Goal: Information Seeking & Learning: Check status

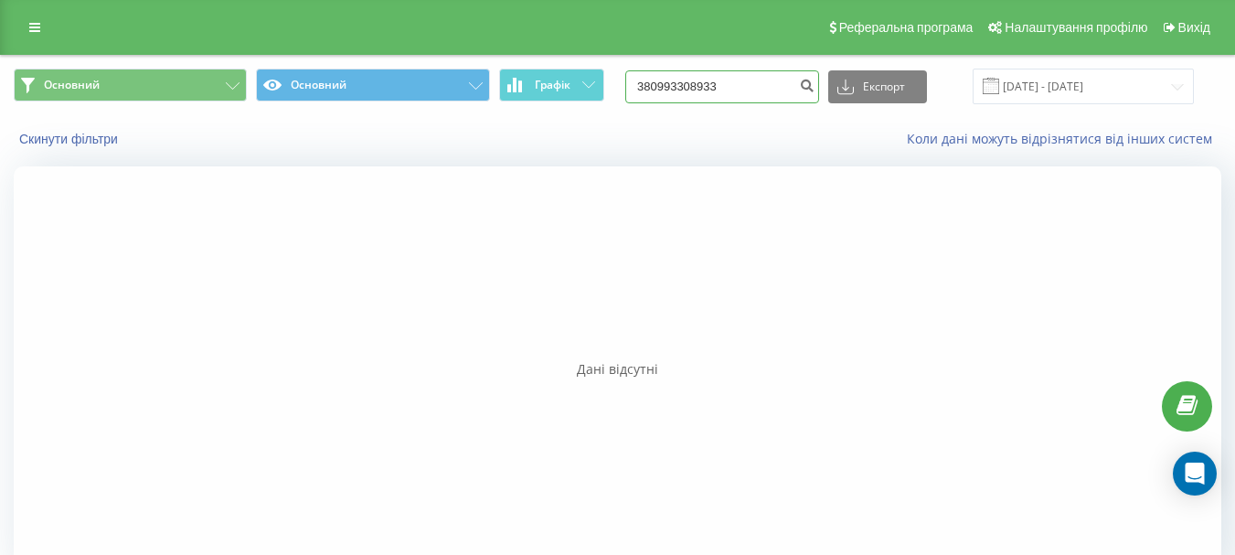
drag, startPoint x: 753, startPoint y: 92, endPoint x: 768, endPoint y: 87, distance: 15.6
click at [754, 91] on input "380993308933" at bounding box center [722, 86] width 194 height 33
drag, startPoint x: 593, startPoint y: 82, endPoint x: 511, endPoint y: 82, distance: 82.2
click at [511, 82] on div "Основний Основний Графік 380993308933 Експорт .csv .xls .xlsx 09.02.2025 - 09.0…" at bounding box center [617, 87] width 1207 height 36
paste input "50564206"
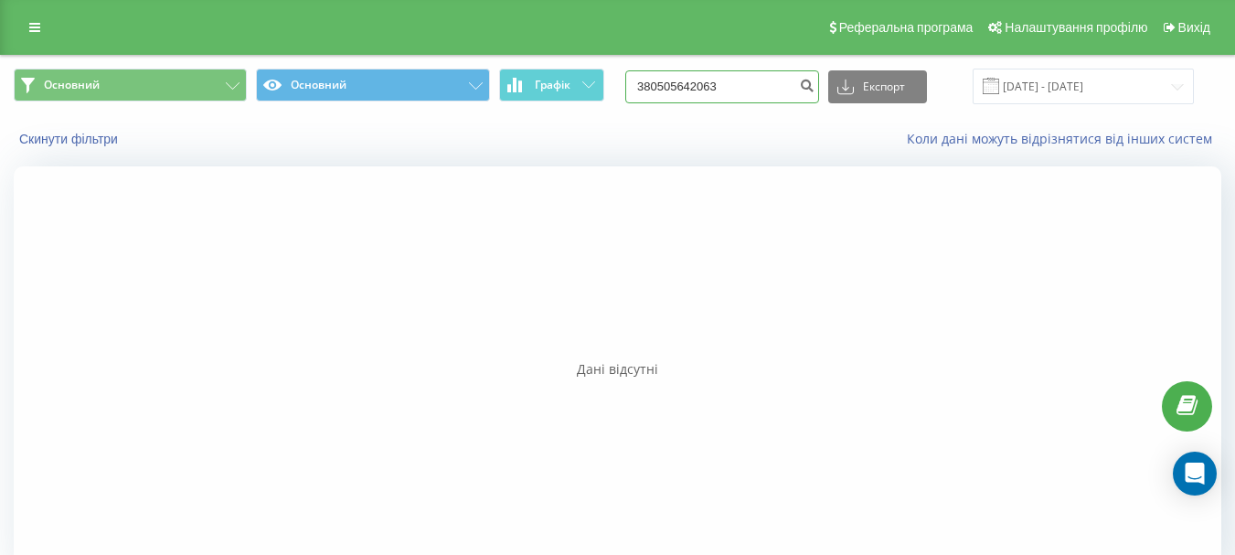
click at [645, 83] on input "380505642063" at bounding box center [722, 86] width 194 height 33
type input "380505642063"
click at [1068, 90] on input "[DATE] - [DATE]" at bounding box center [1082, 87] width 221 height 36
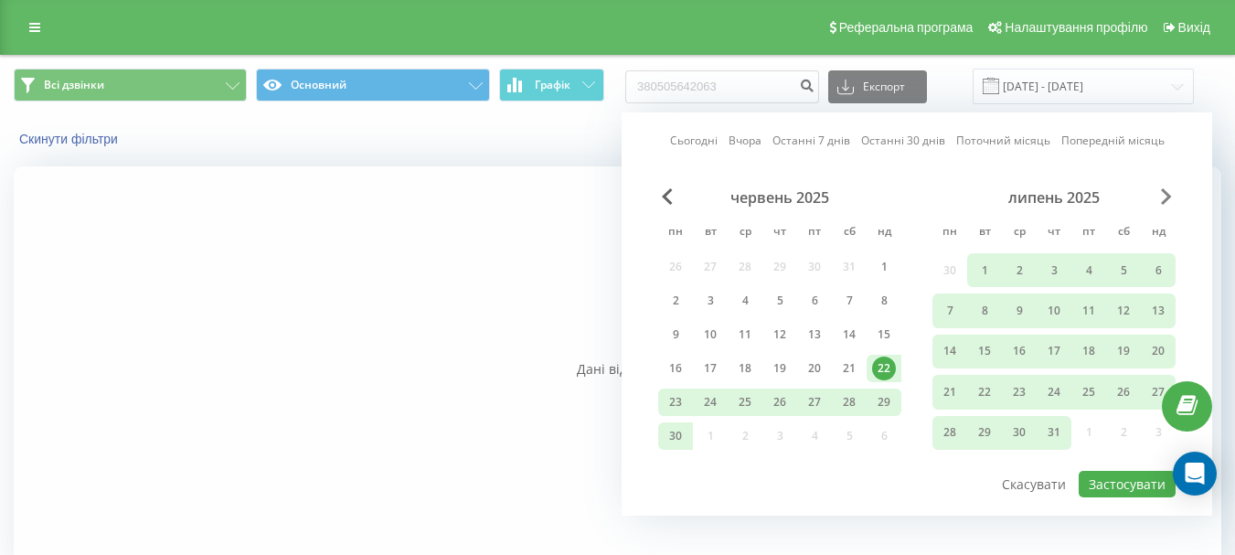
click at [1161, 192] on span "Next Month" at bounding box center [1165, 196] width 11 height 16
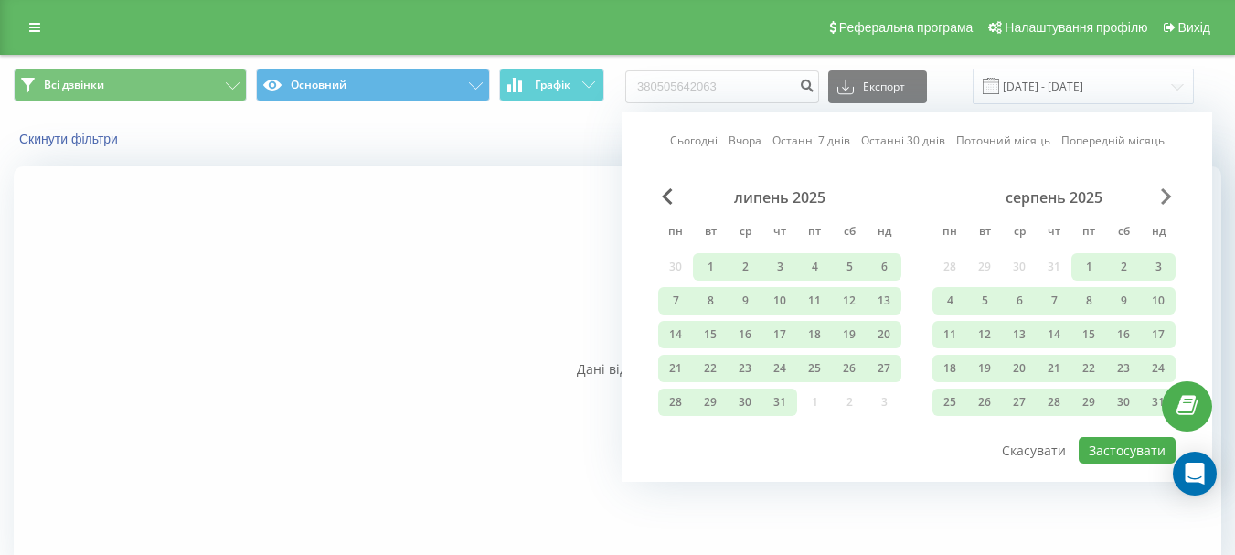
click at [1161, 192] on span "Next Month" at bounding box center [1165, 196] width 11 height 16
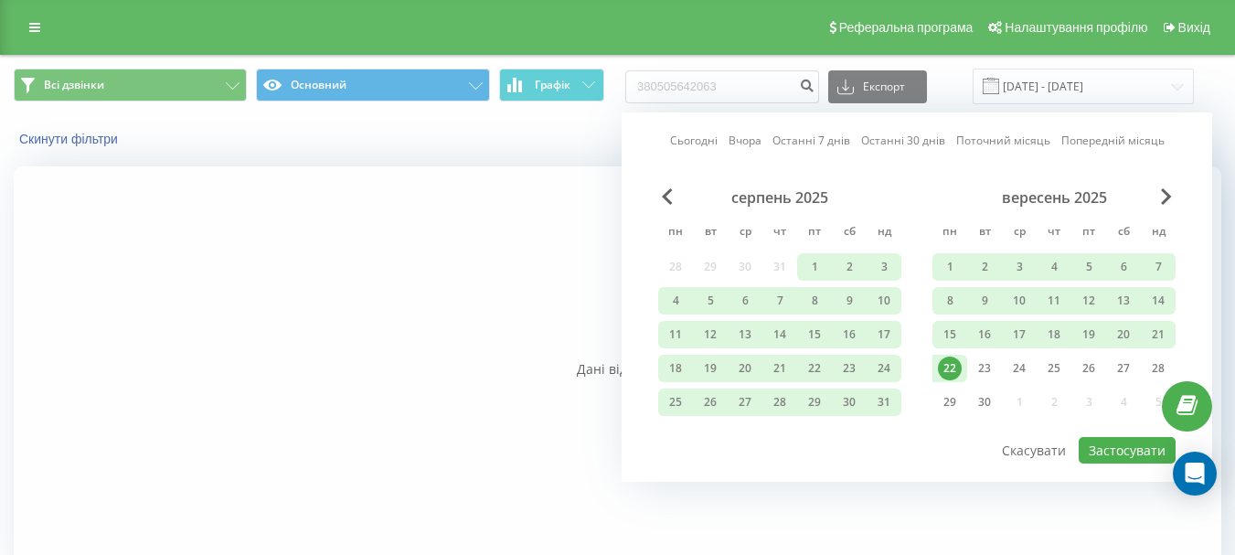
click at [949, 368] on div "22" at bounding box center [950, 368] width 24 height 24
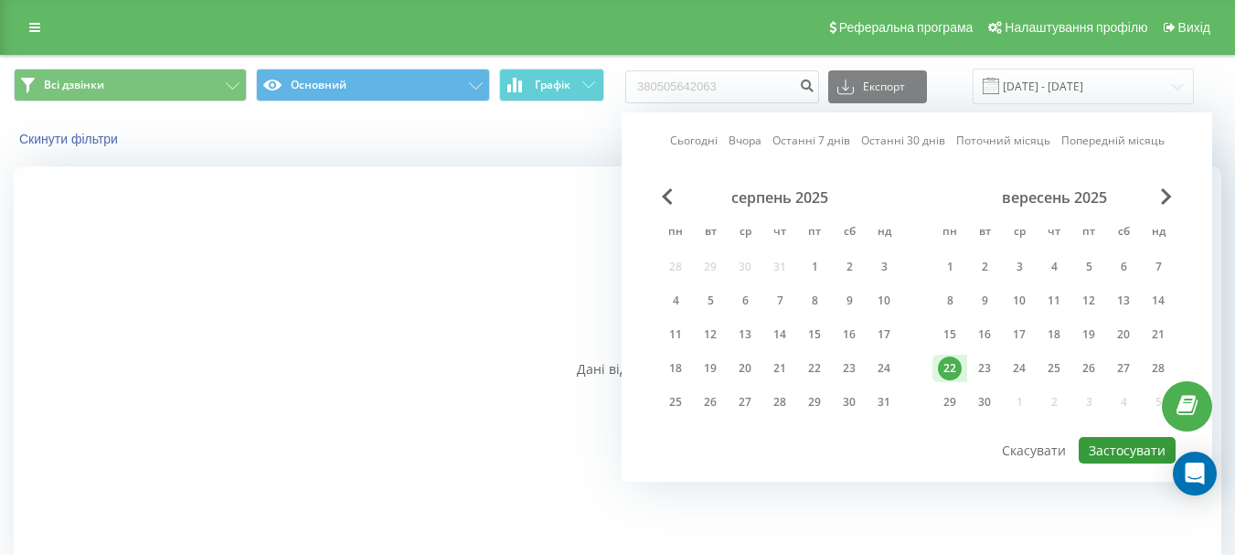
click at [1118, 450] on button "Застосувати" at bounding box center [1126, 450] width 97 height 26
type input "[DATE] - [DATE]"
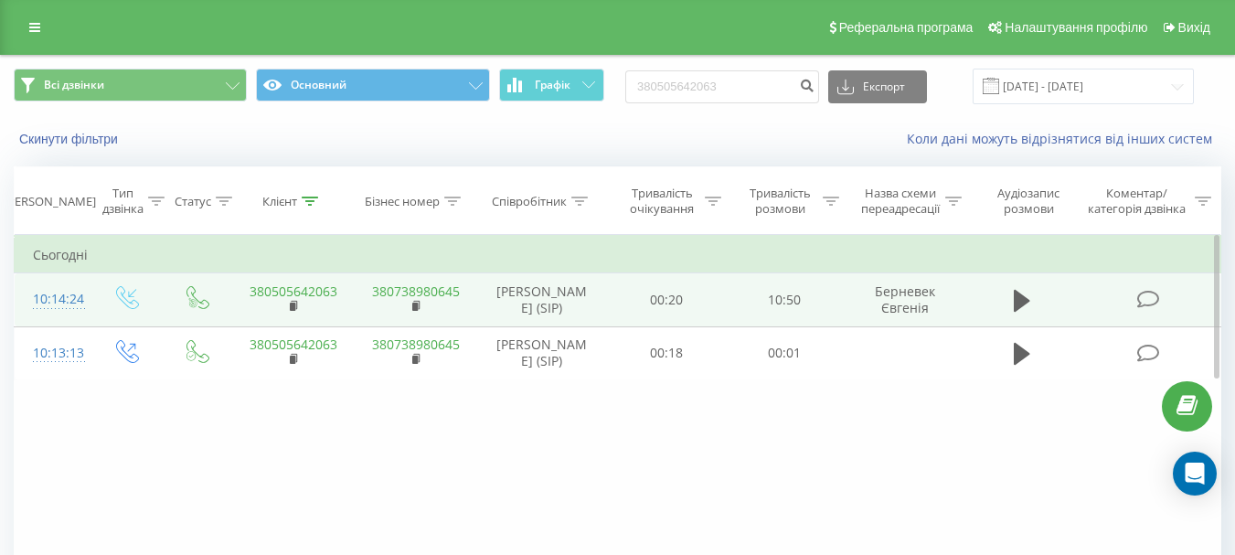
click at [1150, 302] on icon at bounding box center [1147, 299] width 23 height 19
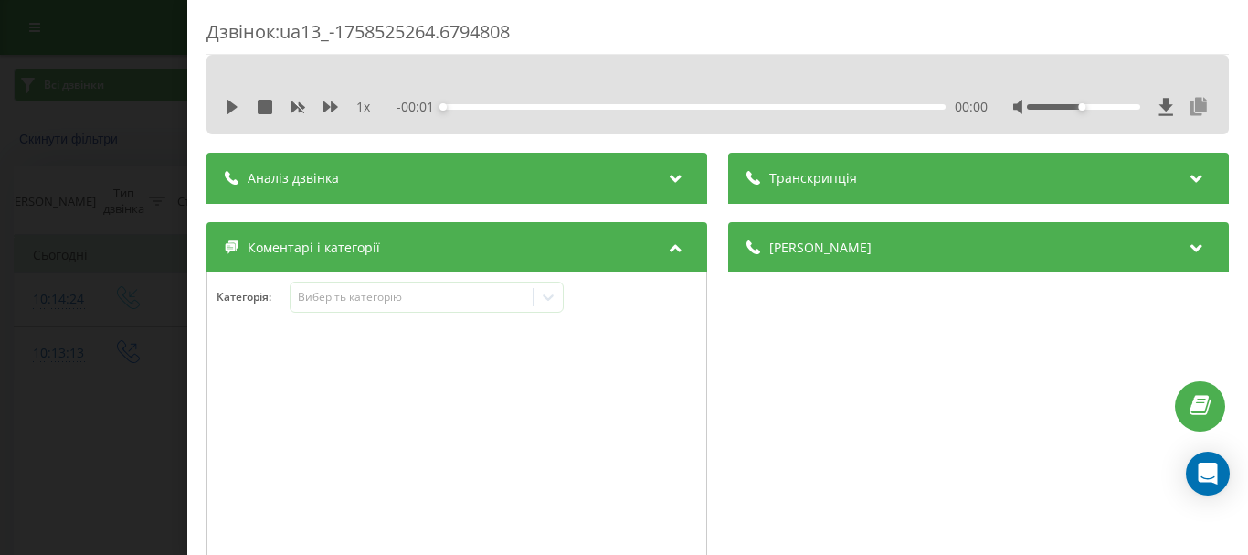
click at [1192, 111] on icon at bounding box center [1199, 107] width 22 height 18
